Goal: Transaction & Acquisition: Subscribe to service/newsletter

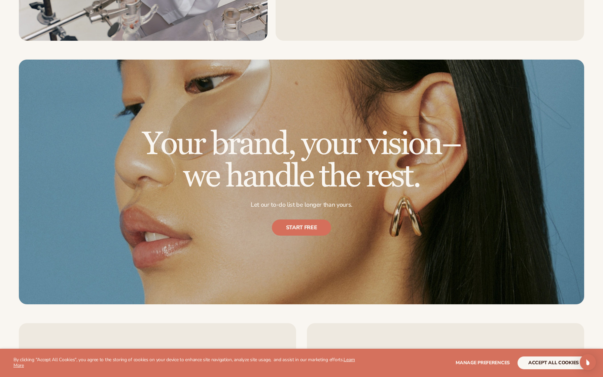
scroll to position [1127, 0]
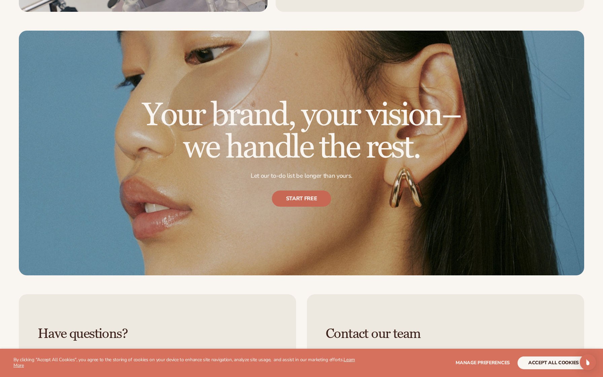
click at [306, 203] on link "Start free" at bounding box center [302, 198] width 60 height 16
